Goal: Information Seeking & Learning: Learn about a topic

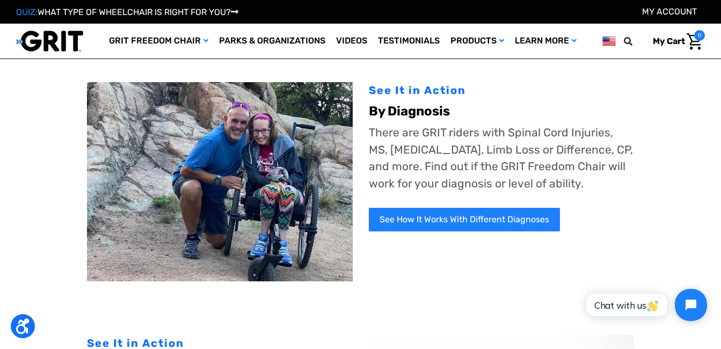
scroll to position [269, 0]
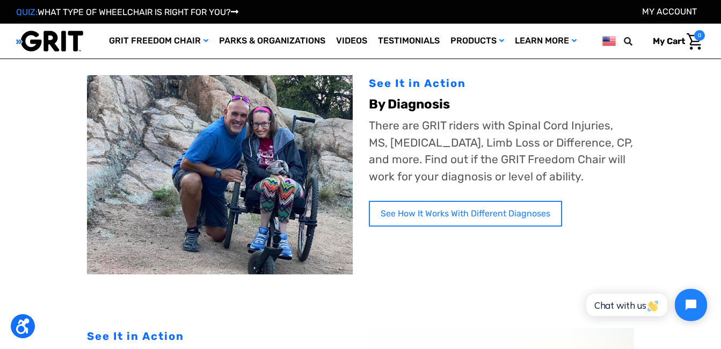
click at [468, 211] on link "See How It Works With Different Diagnoses" at bounding box center [465, 214] width 193 height 26
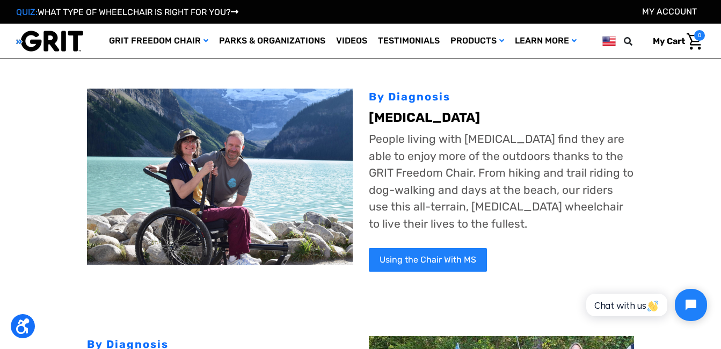
scroll to position [859, 0]
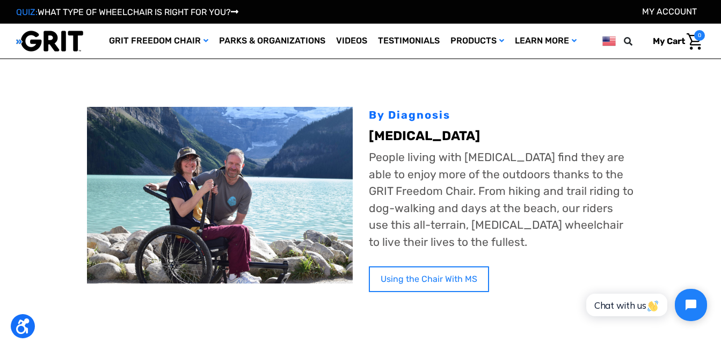
click at [404, 275] on link "Using the Chair With MS" at bounding box center [429, 279] width 120 height 26
